Goal: Task Accomplishment & Management: Manage account settings

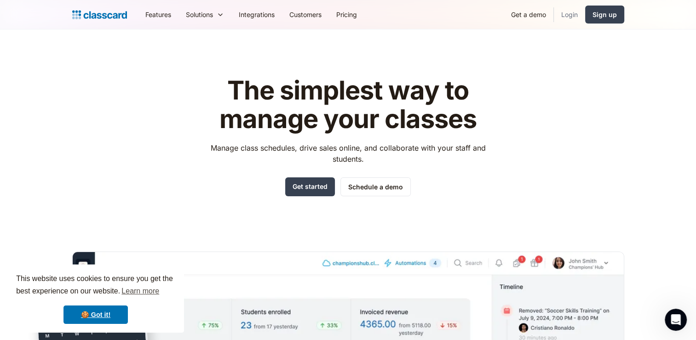
click at [572, 9] on link "Login" at bounding box center [569, 14] width 31 height 21
click at [603, 22] on link "Sign up" at bounding box center [604, 15] width 39 height 18
click at [572, 16] on link "Login" at bounding box center [569, 14] width 31 height 21
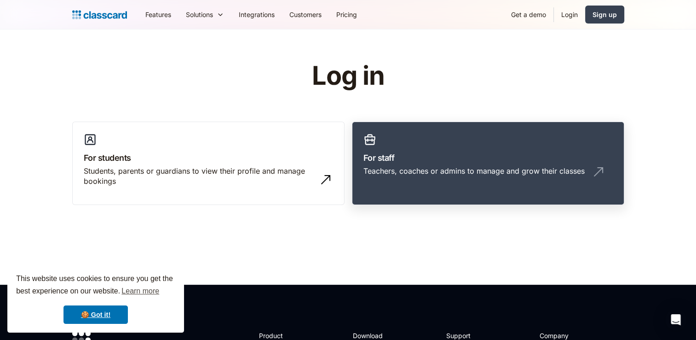
click at [442, 175] on div "Teachers, coaches or admins to manage and grow their classes" at bounding box center [474, 171] width 221 height 10
click at [408, 167] on div "Teachers, coaches or admins to manage and grow their classes" at bounding box center [474, 171] width 221 height 10
